Goal: Find specific page/section: Find specific page/section

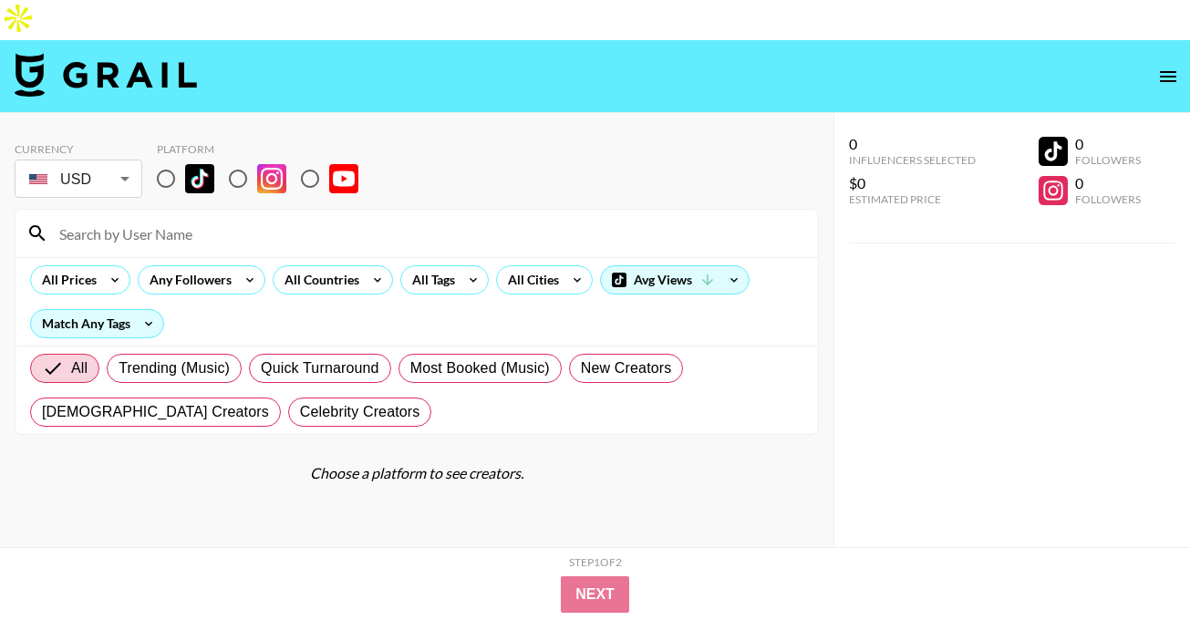
click at [171, 160] on input "radio" at bounding box center [166, 179] width 38 height 38
radio input "true"
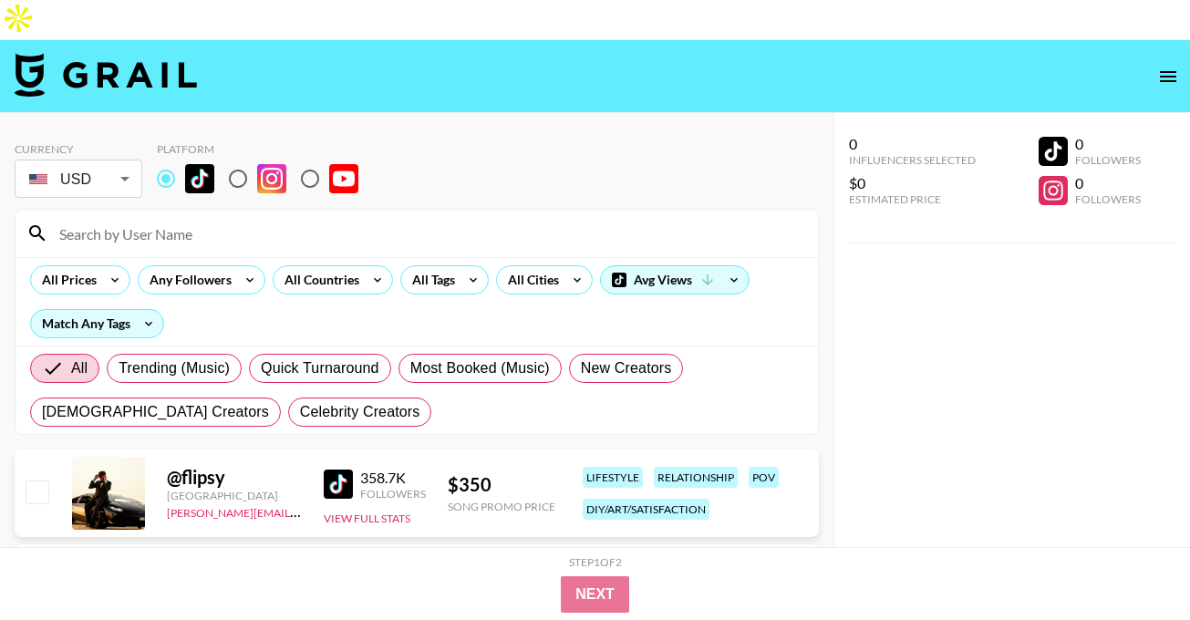
click at [181, 219] on input at bounding box center [427, 233] width 759 height 29
paste input "rolfkimfamily"
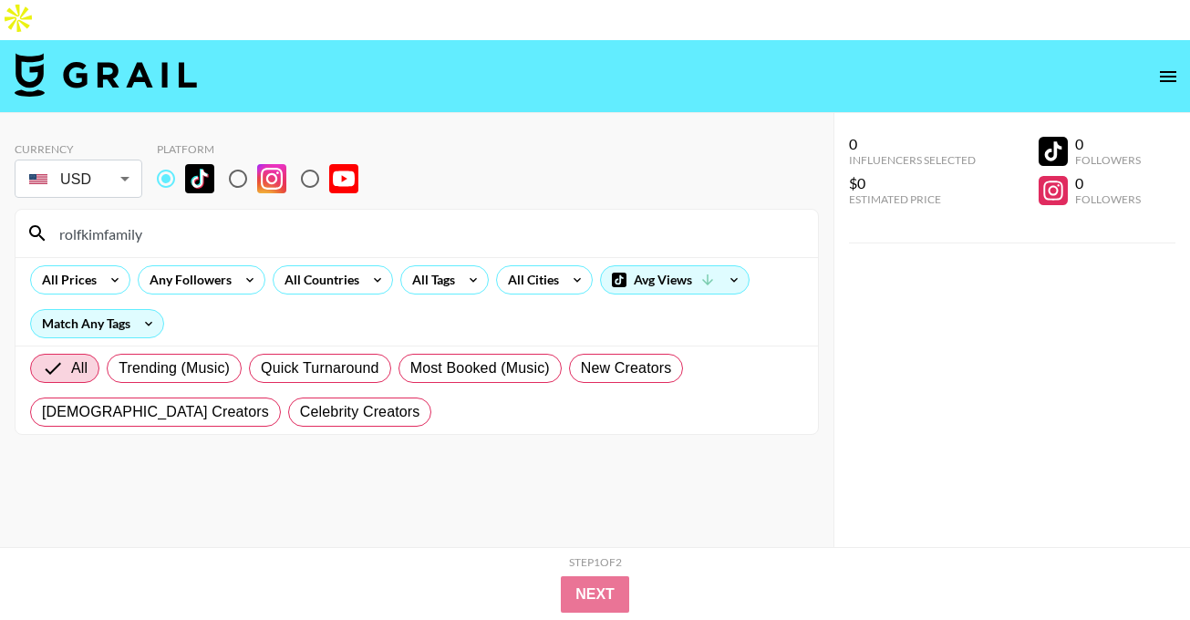
click at [60, 219] on input "rolfkimfamily" at bounding box center [427, 233] width 759 height 29
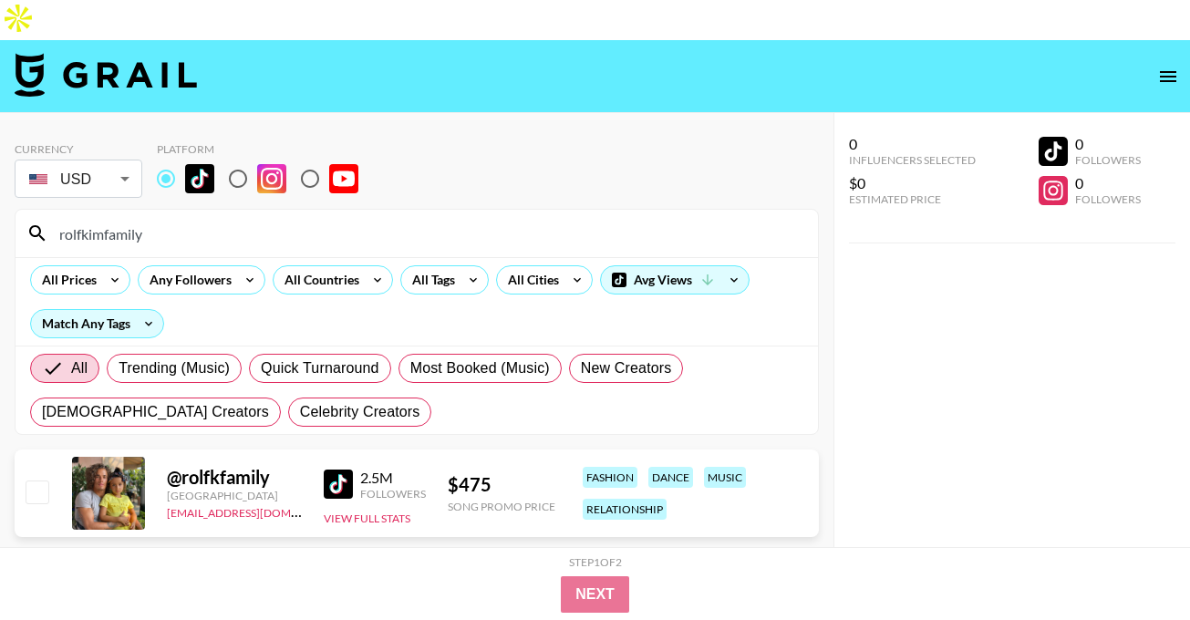
type input "rolfkimfamily"
click at [247, 160] on input "radio" at bounding box center [238, 179] width 38 height 38
radio input "true"
